Goal: Task Accomplishment & Management: Use online tool/utility

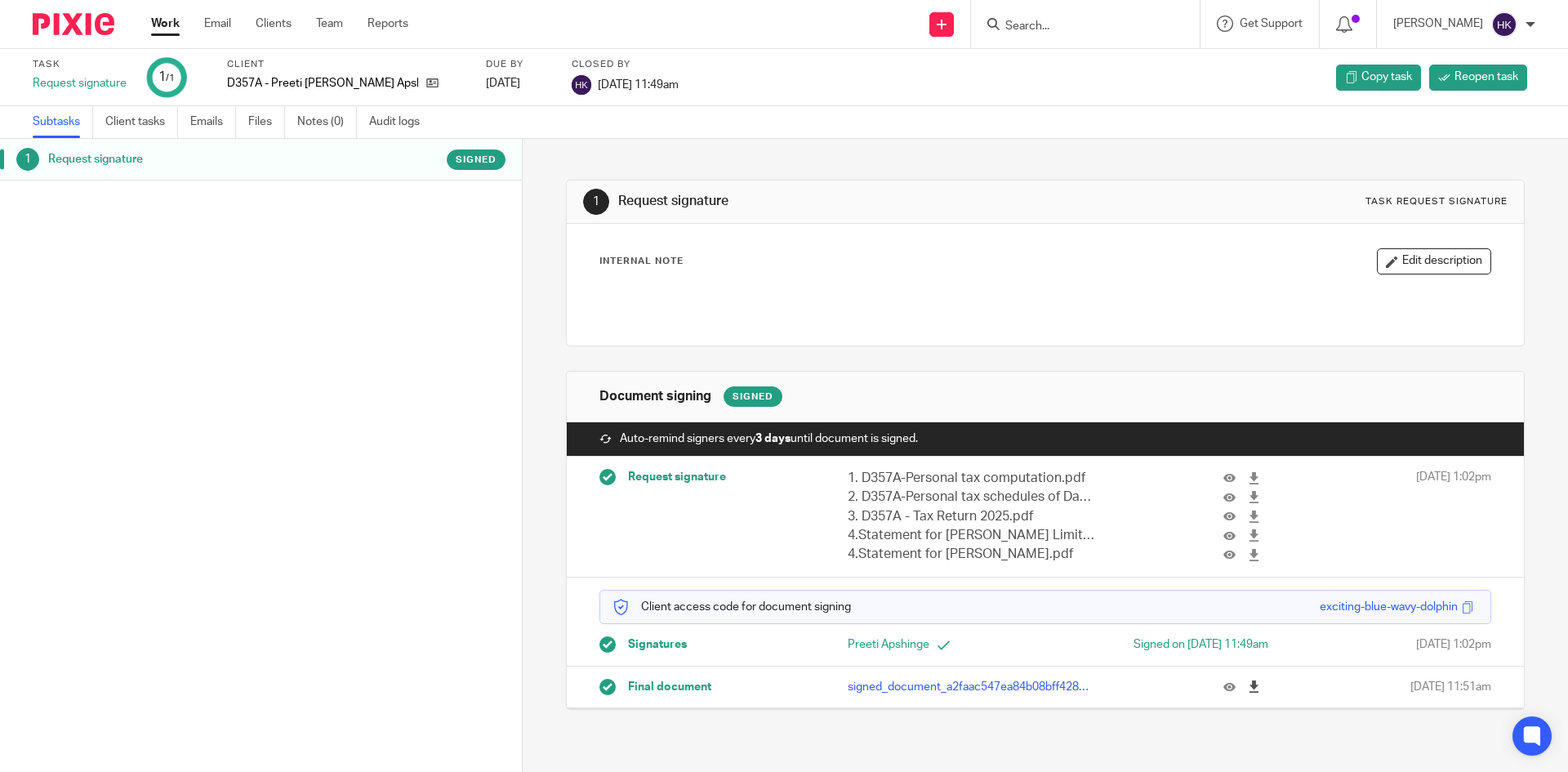
click at [1248, 691] on icon at bounding box center [1254, 687] width 12 height 12
